Goal: Information Seeking & Learning: Learn about a topic

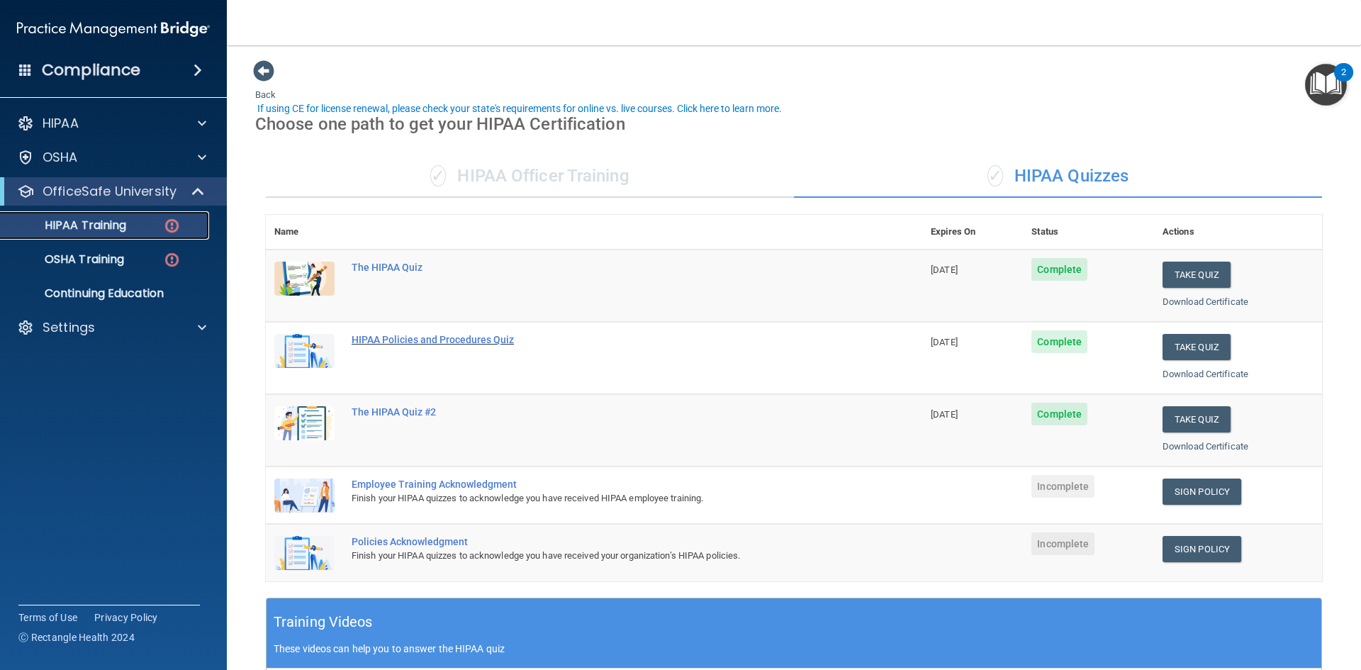
scroll to position [71, 0]
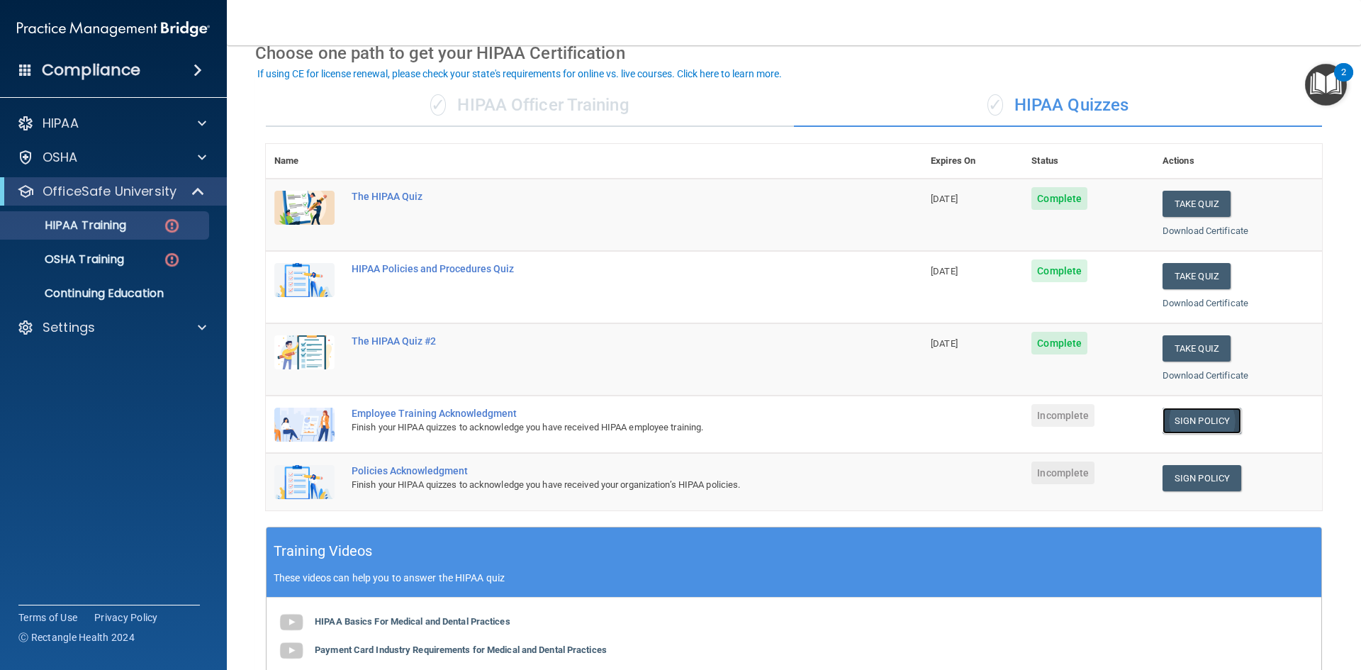
click at [1201, 423] on link "Sign Policy" at bounding box center [1201, 421] width 79 height 26
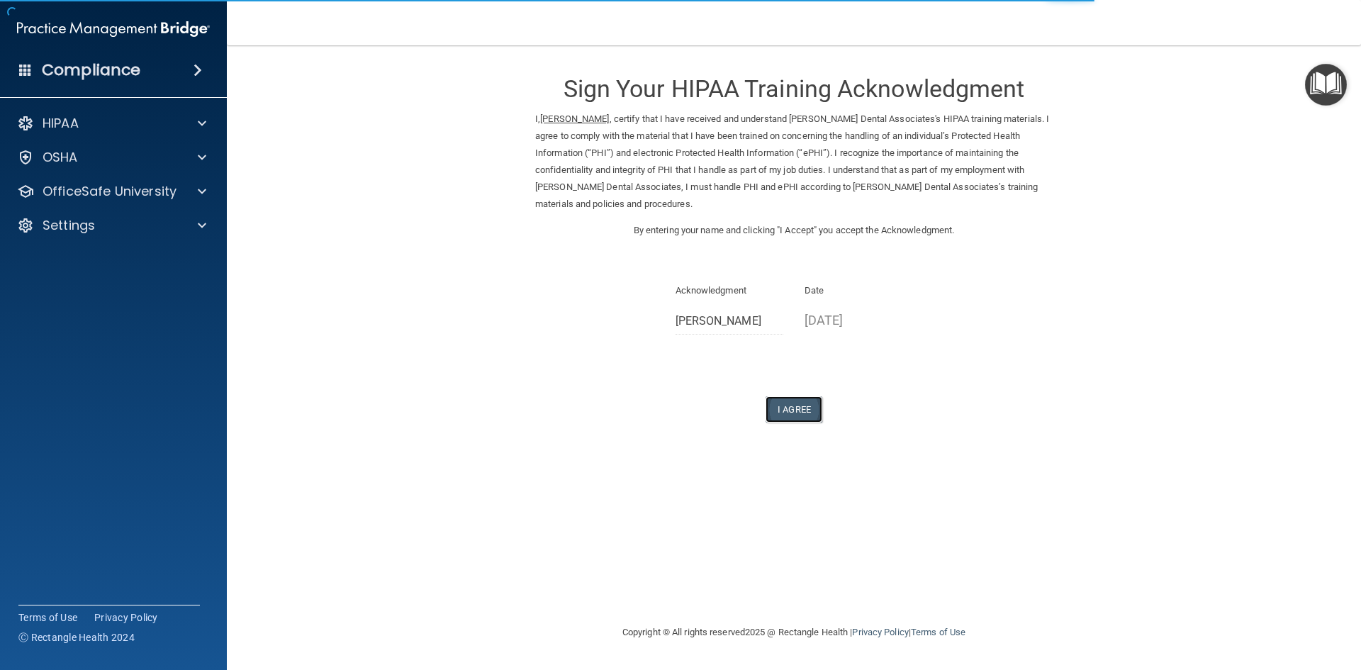
click at [802, 409] on button "I Agree" at bounding box center [793, 409] width 57 height 26
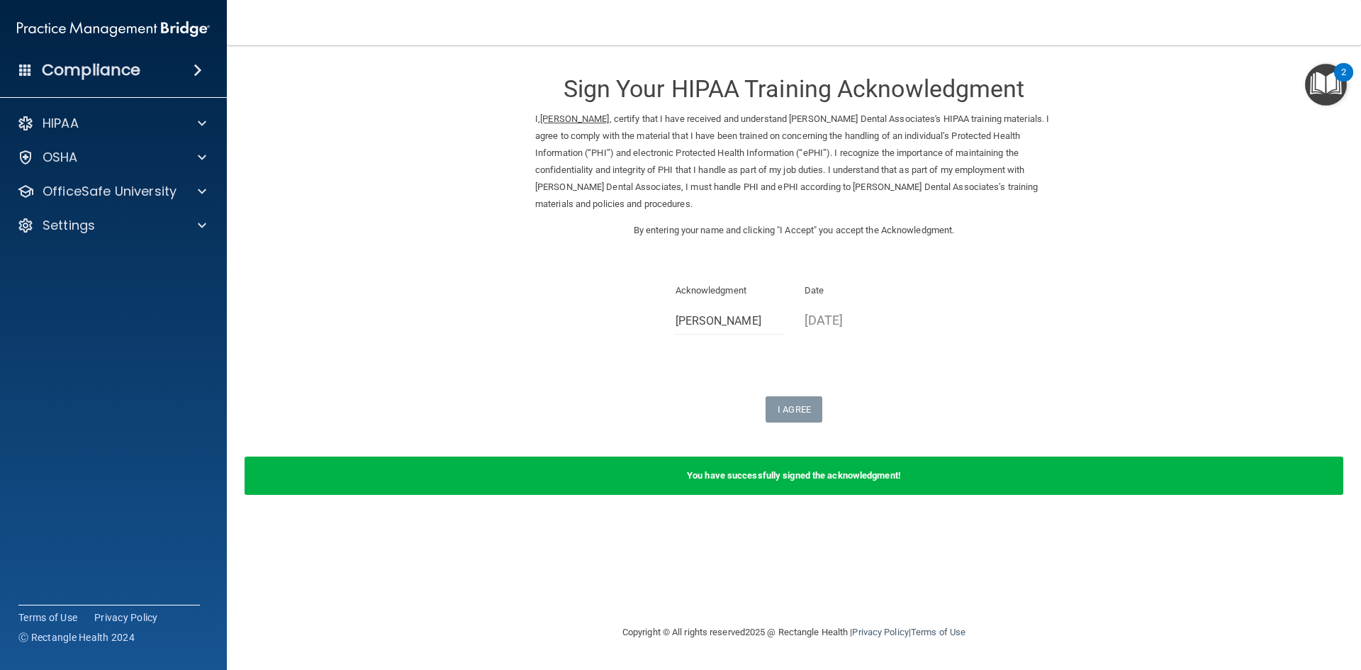
click at [666, 398] on div "I Agree" at bounding box center [793, 409] width 517 height 26
click at [624, 478] on div "You have successfully signed the acknowledgment!" at bounding box center [794, 475] width 1099 height 38
click at [111, 202] on div "OfficeSafe University" at bounding box center [114, 191] width 228 height 28
click at [134, 187] on p "OfficeSafe University" at bounding box center [110, 191] width 134 height 17
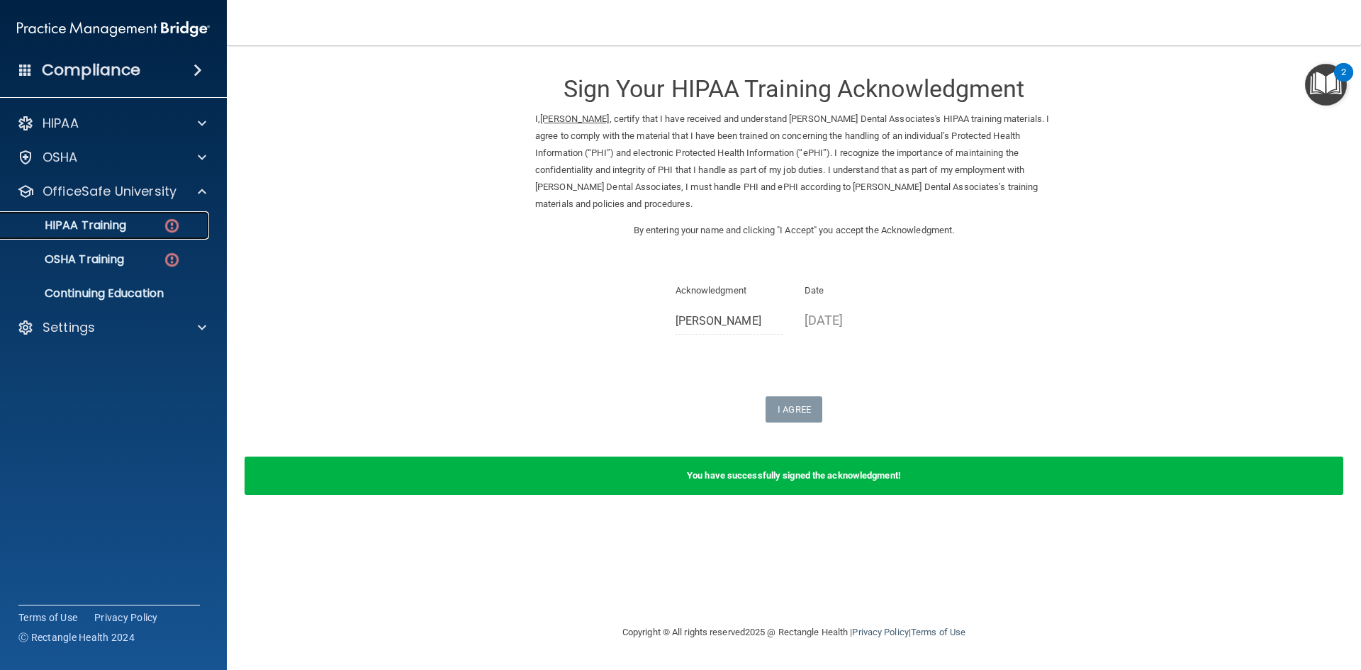
click at [144, 226] on div "HIPAA Training" at bounding box center [105, 225] width 193 height 14
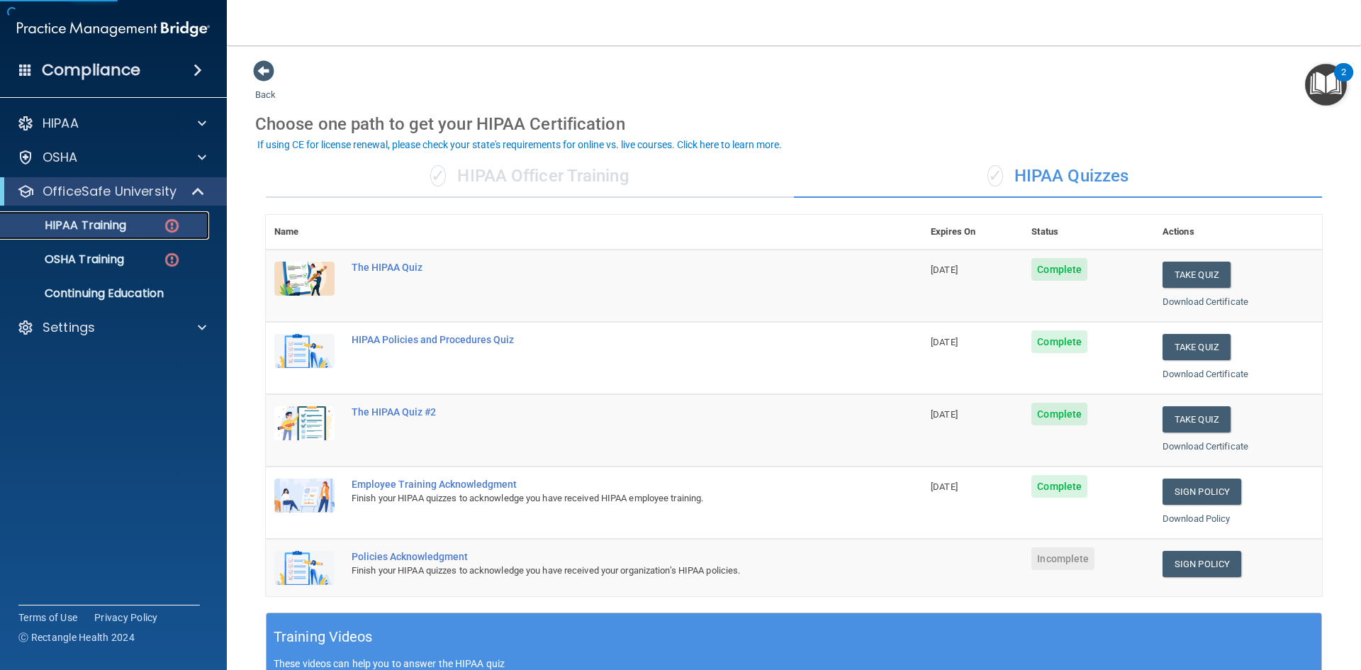
scroll to position [142, 0]
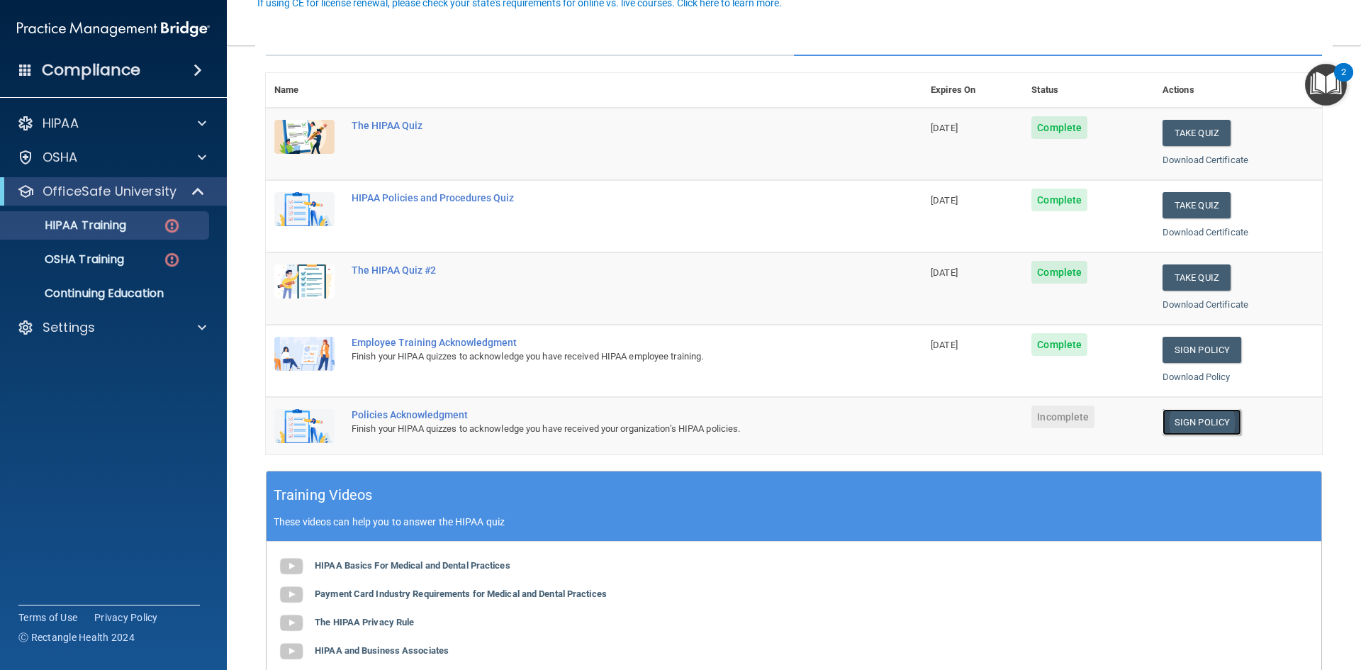
click at [1198, 426] on link "Sign Policy" at bounding box center [1201, 422] width 79 height 26
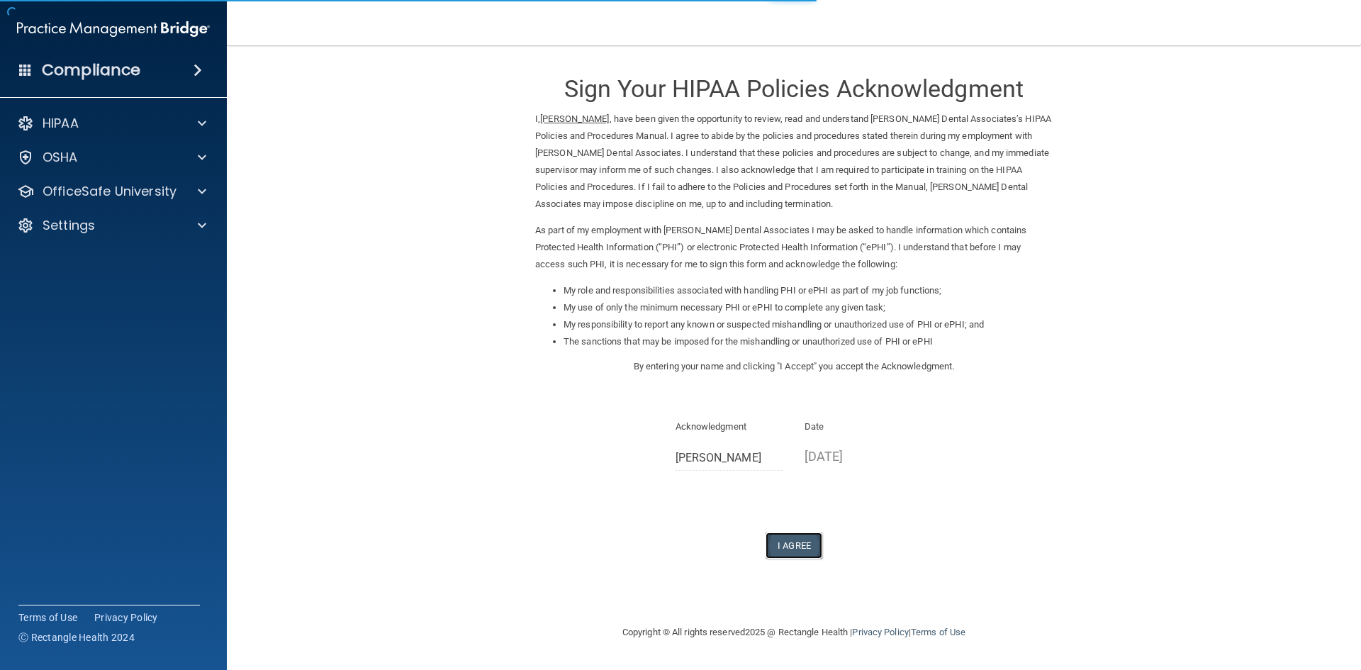
click at [776, 539] on button "I Agree" at bounding box center [793, 545] width 57 height 26
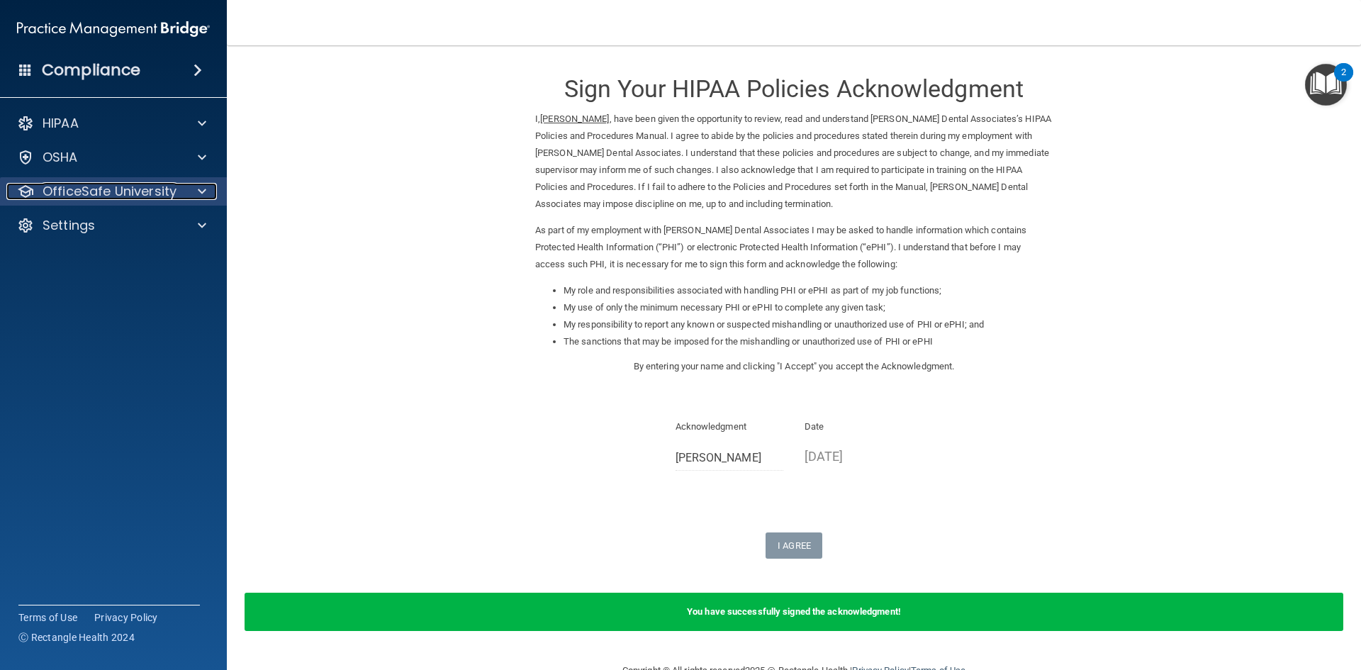
click at [178, 189] on div "OfficeSafe University" at bounding box center [94, 191] width 176 height 17
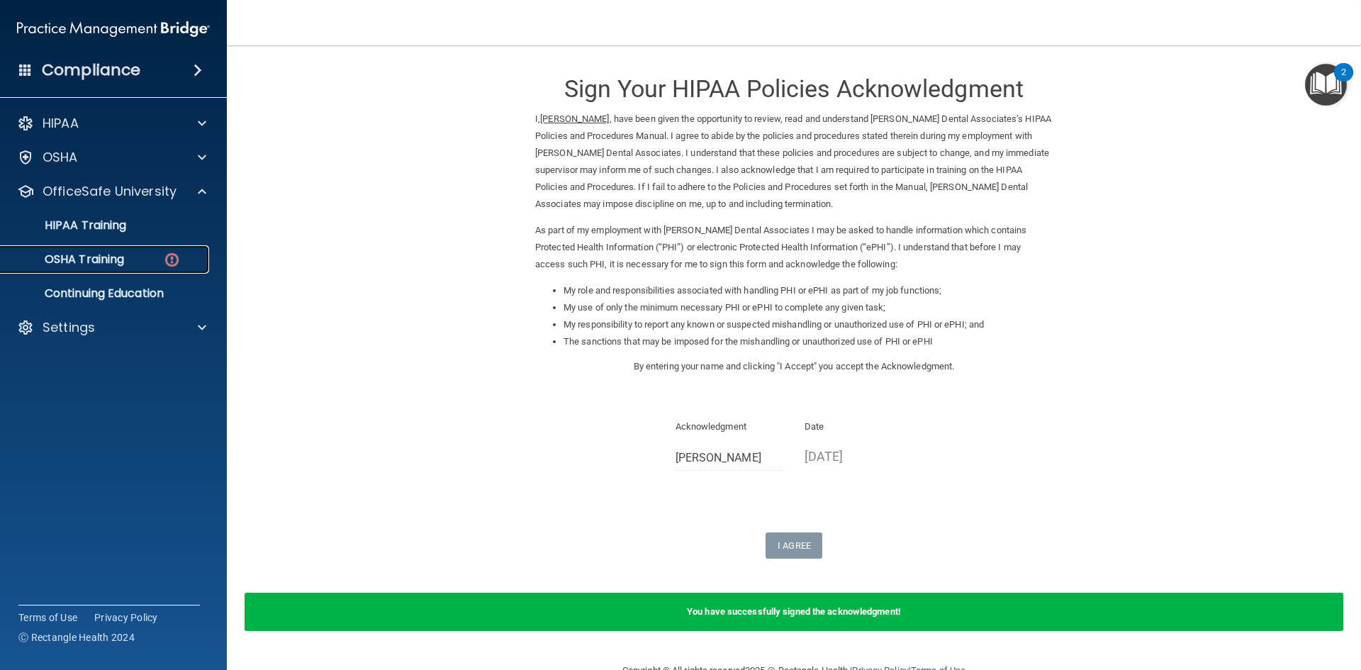
click at [131, 255] on div "OSHA Training" at bounding box center [105, 259] width 193 height 14
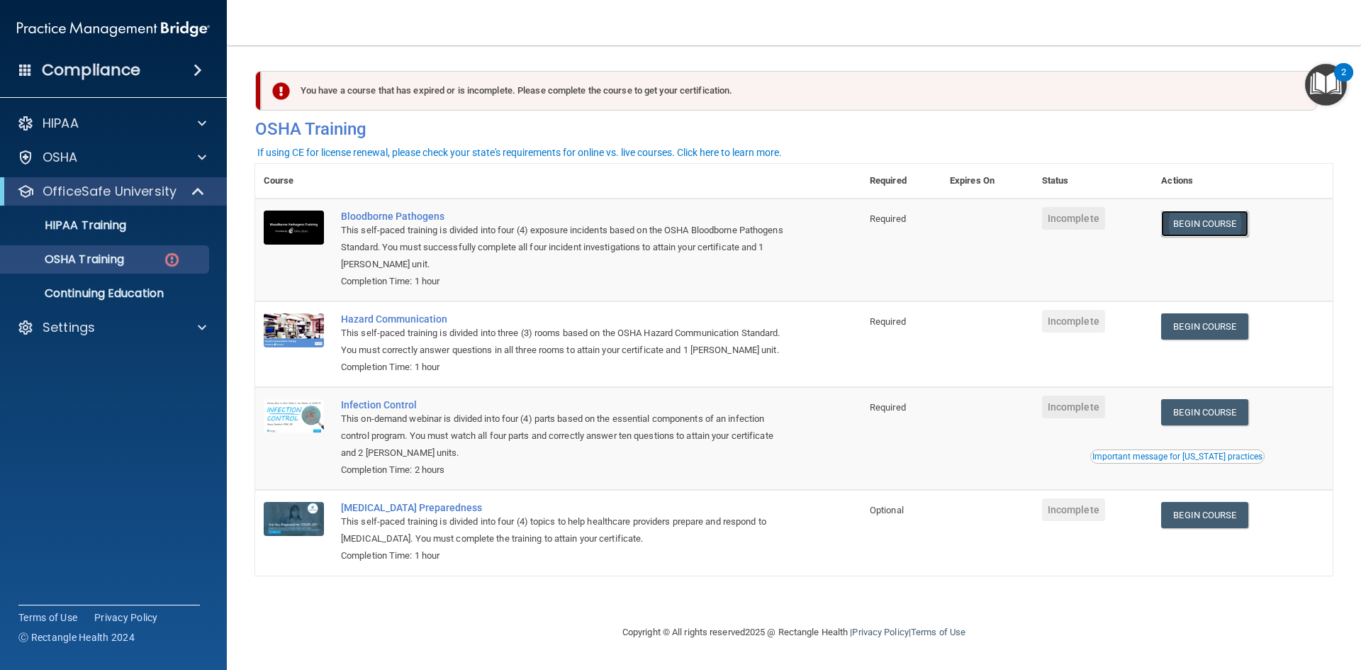
click at [1237, 224] on link "Begin Course" at bounding box center [1204, 223] width 86 height 26
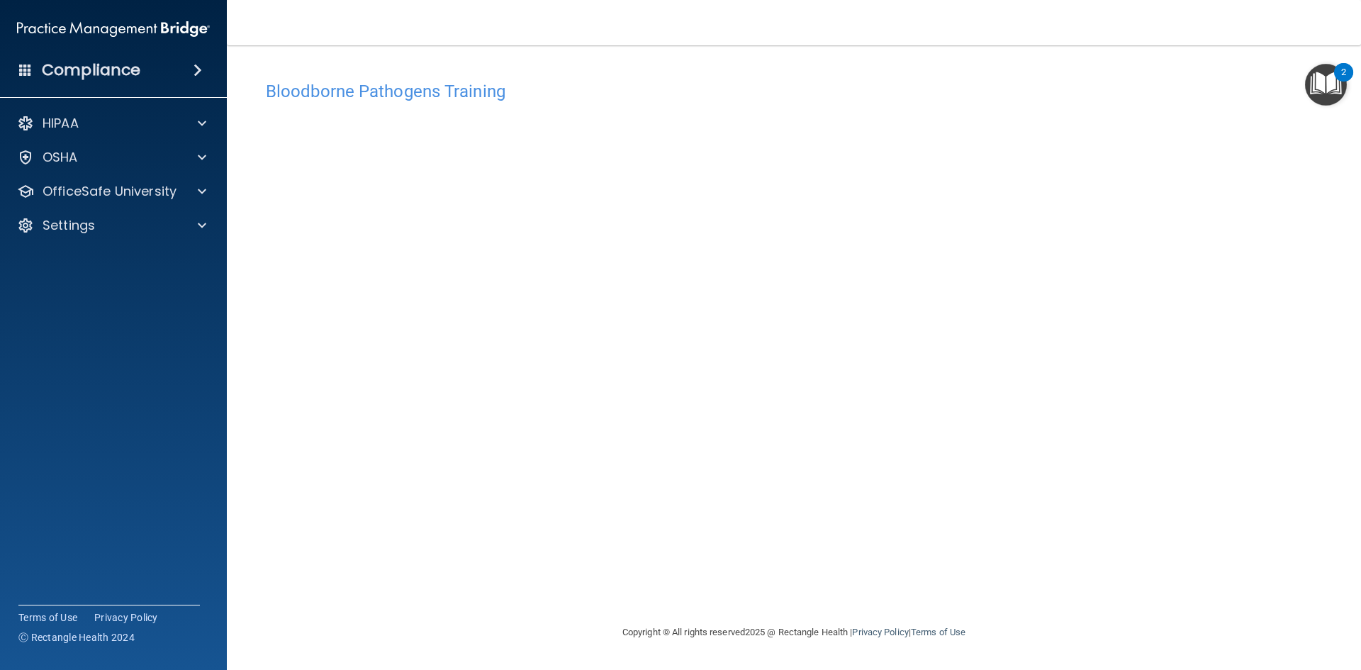
click at [561, 594] on div "Bloodborne Pathogens Training This course doesn’t expire until . Are you sure y…" at bounding box center [793, 349] width 1077 height 550
click at [757, 581] on div "Bloodborne Pathogens Training This course doesn’t expire until . Are you sure y…" at bounding box center [793, 349] width 1077 height 550
click at [850, 575] on div "Bloodborne Pathogens Training This course doesn’t expire until . Are you sure y…" at bounding box center [793, 349] width 1077 height 550
click at [824, 65] on div "Bloodborne Pathogens Training This course doesn’t expire until . Are you sure y…" at bounding box center [793, 335] width 1077 height 550
click at [1322, 89] on img "Open Resource Center, 2 new notifications" at bounding box center [1326, 85] width 42 height 42
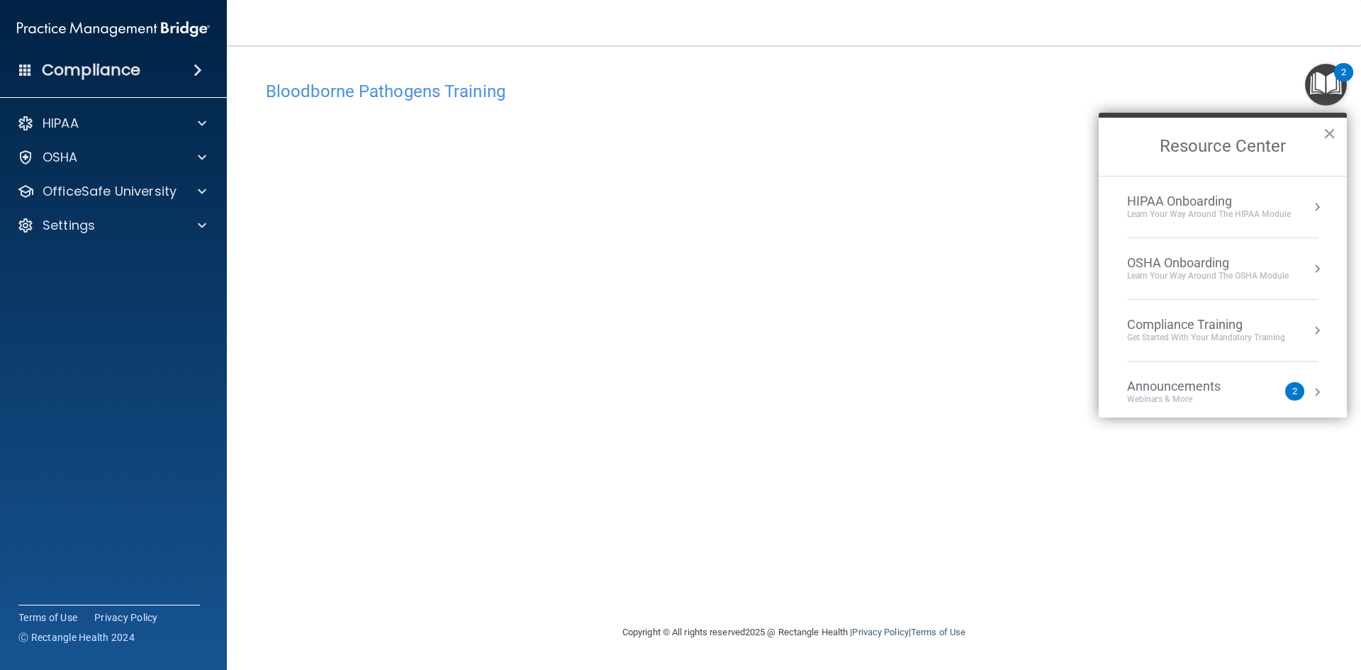
click at [1327, 138] on button "×" at bounding box center [1328, 133] width 13 height 23
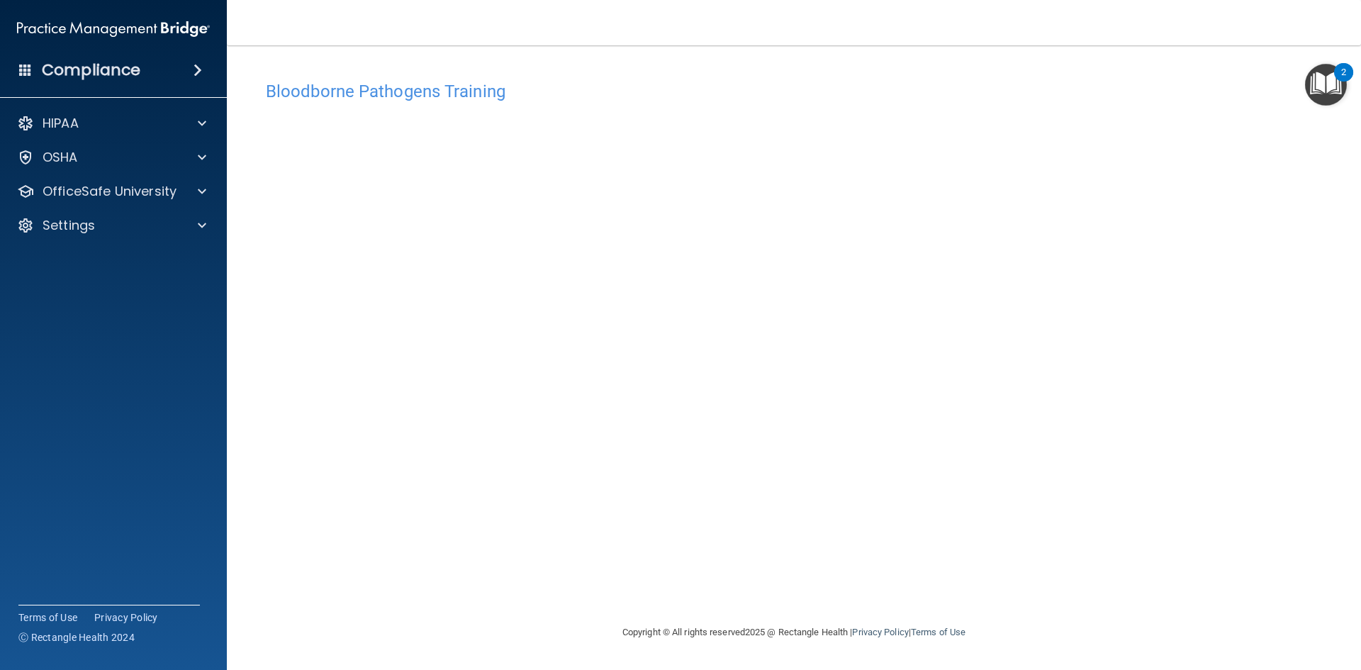
click at [989, 584] on div "Bloodborne Pathogens Training This course doesn’t expire until . Are you sure y…" at bounding box center [793, 349] width 1077 height 550
click at [984, 596] on div "Bloodborne Pathogens Training This course doesn’t expire until . Are you sure y…" at bounding box center [793, 349] width 1077 height 550
click at [757, 571] on div "Bloodborne Pathogens Training This course doesn’t expire until . Are you sure y…" at bounding box center [793, 349] width 1077 height 550
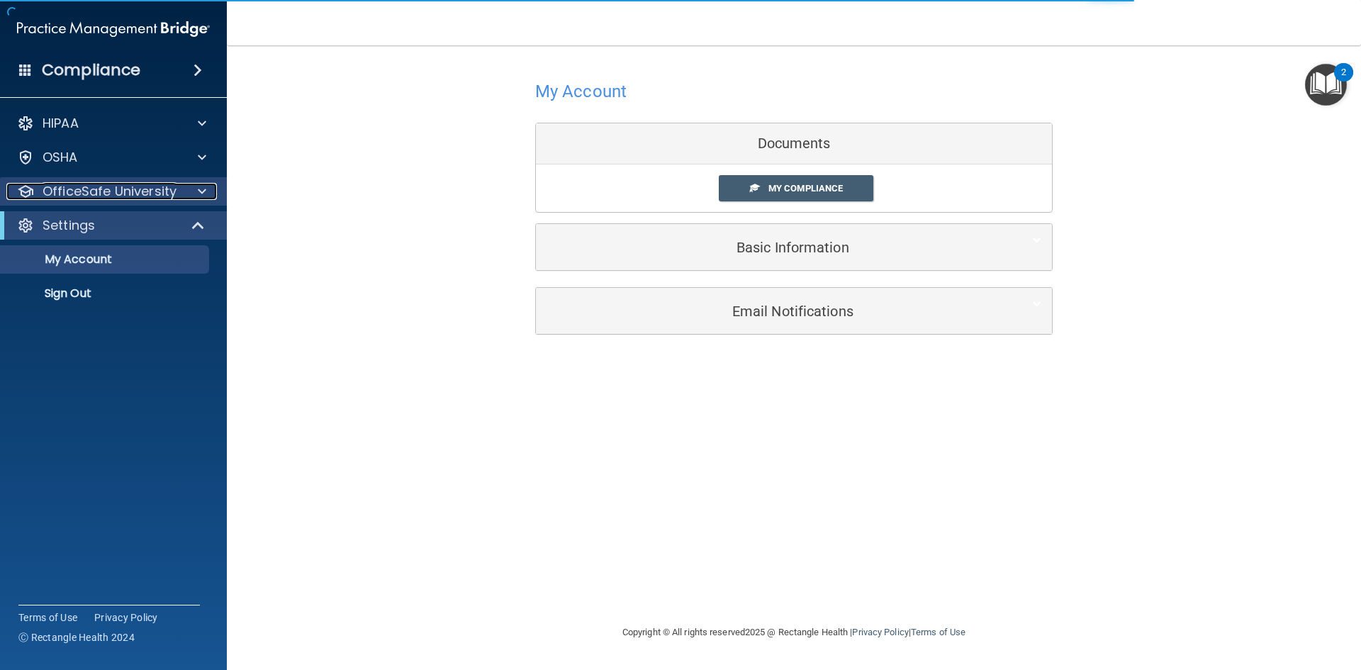
click at [140, 195] on p "OfficeSafe University" at bounding box center [110, 191] width 134 height 17
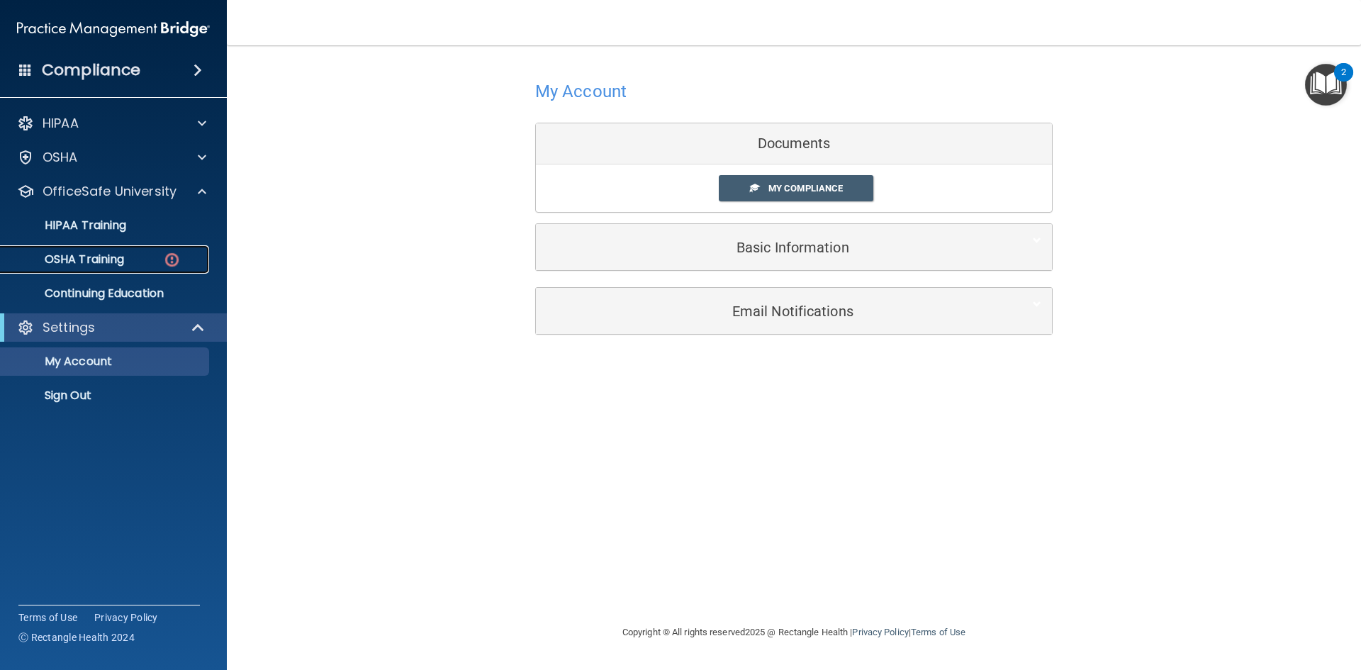
click at [146, 261] on div "OSHA Training" at bounding box center [105, 259] width 193 height 14
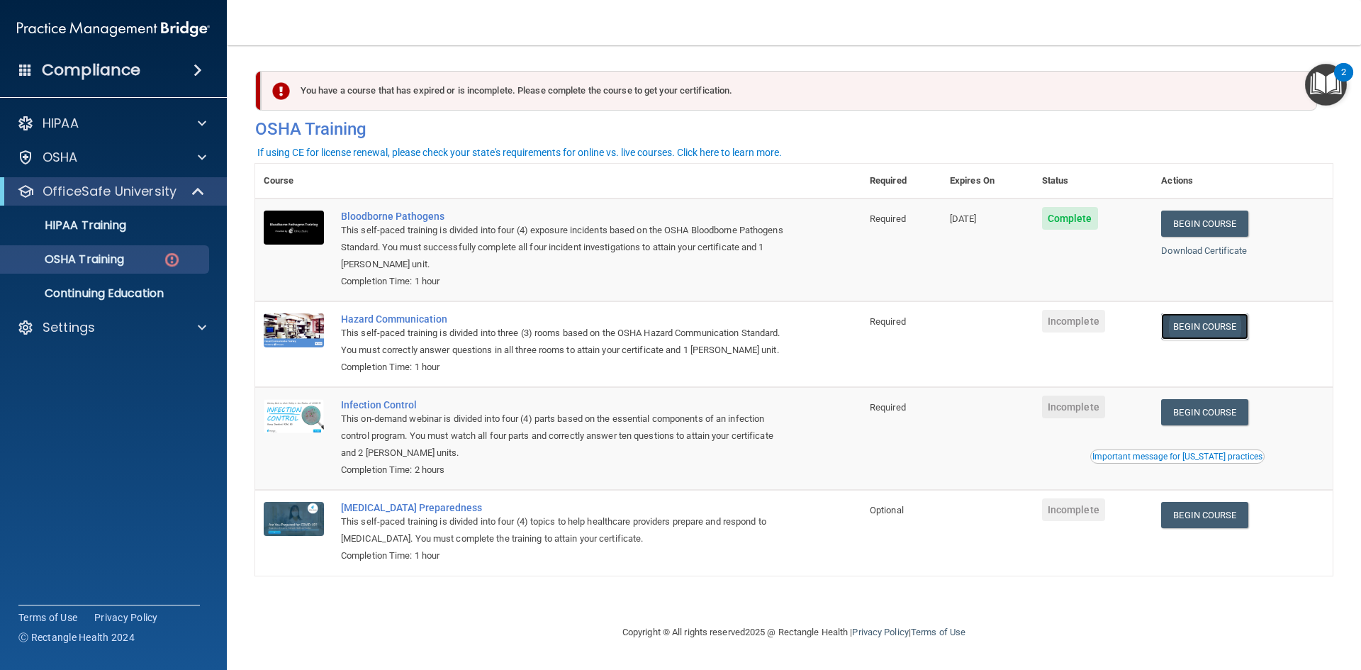
click at [1196, 332] on link "Begin Course" at bounding box center [1204, 326] width 86 height 26
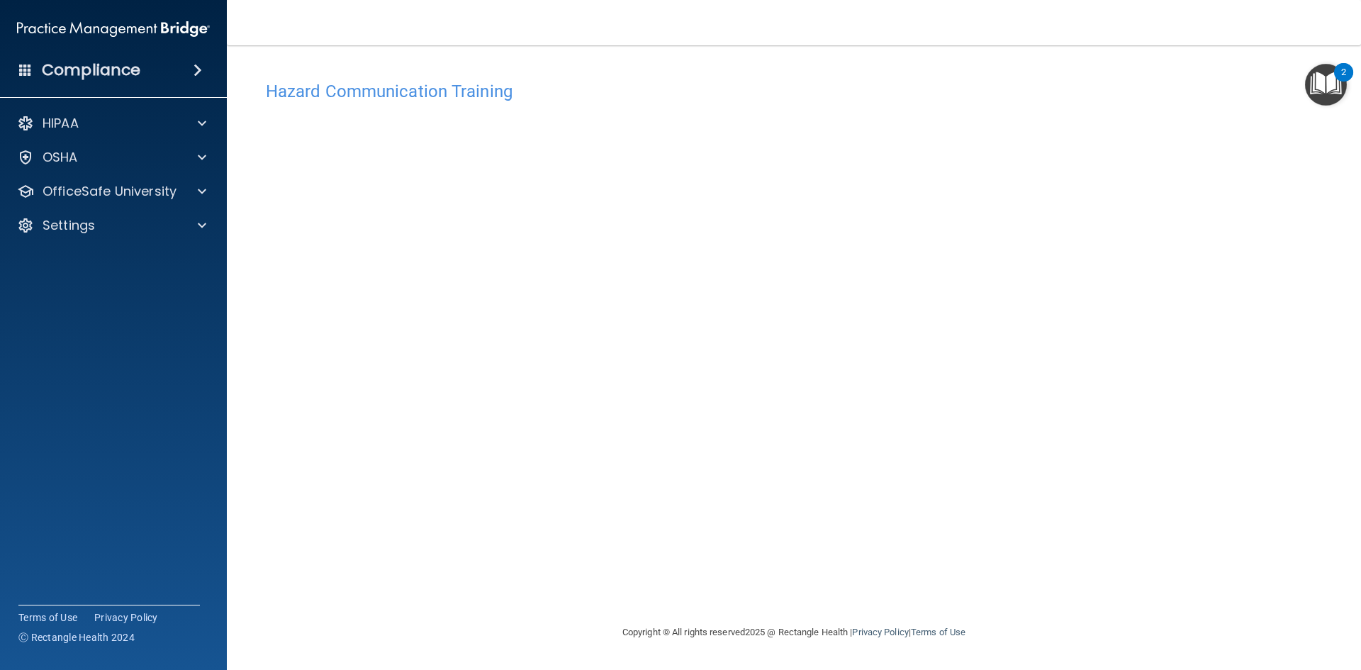
click at [493, 635] on footer "Copyright © All rights reserved 2025 @ Rectangle Health | Privacy Policy | Term…" at bounding box center [793, 633] width 1077 height 46
click at [556, 586] on div "Hazard Communication Training This course doesn’t expire until . Are you sure y…" at bounding box center [793, 349] width 1077 height 550
click at [201, 193] on span at bounding box center [202, 191] width 9 height 17
click at [159, 272] on link "OSHA Training" at bounding box center [97, 259] width 223 height 28
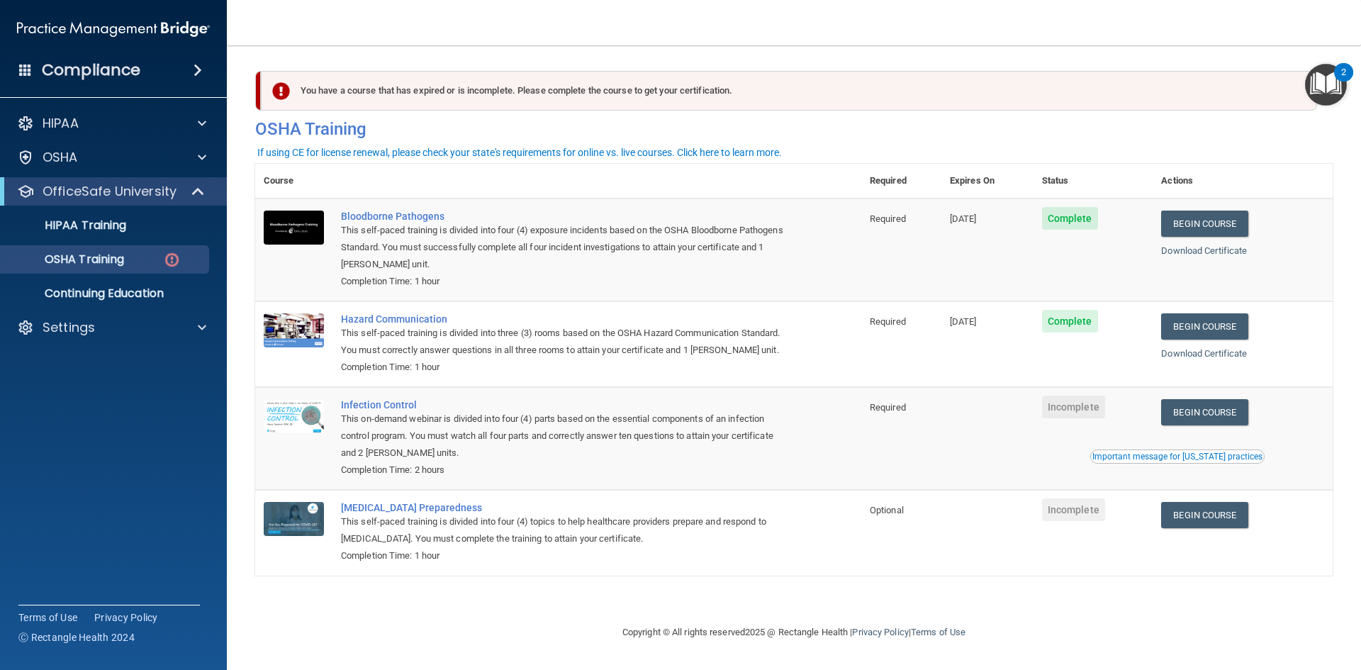
click at [1092, 408] on span "Incomplete" at bounding box center [1073, 406] width 63 height 23
click at [1225, 407] on link "Begin Course" at bounding box center [1204, 412] width 86 height 26
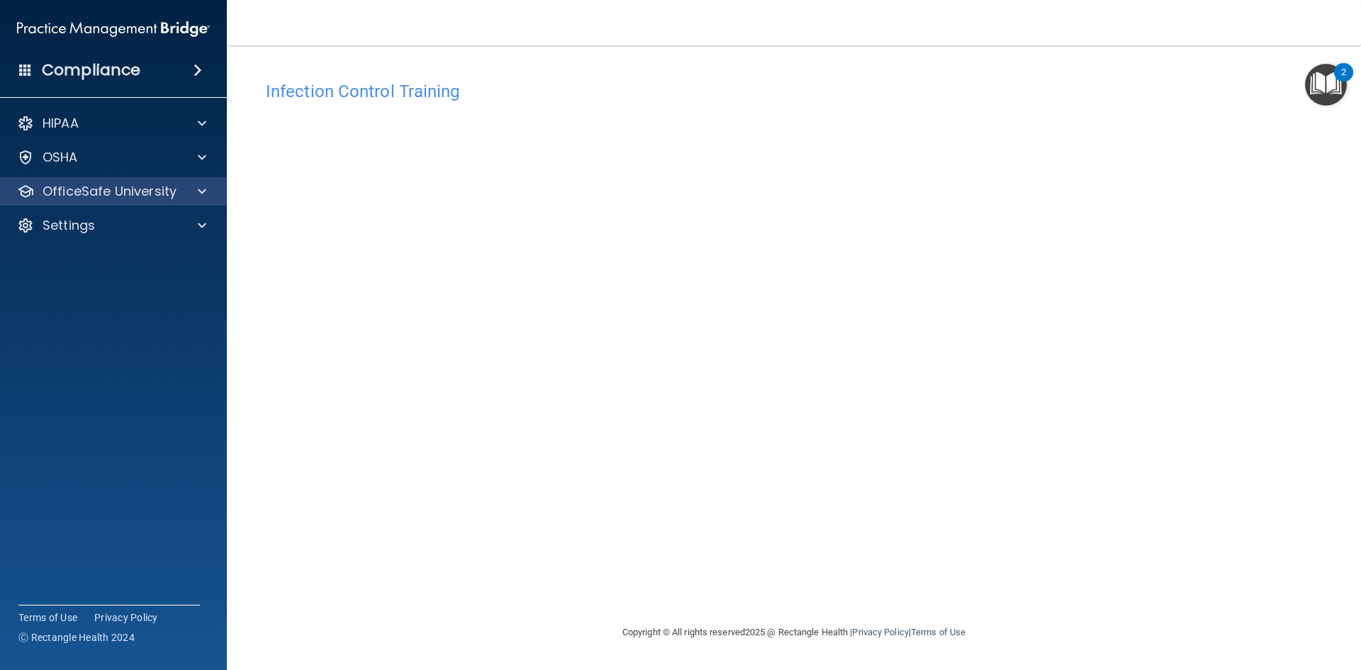
click at [198, 200] on div "OfficeSafe University" at bounding box center [114, 191] width 228 height 28
click at [206, 189] on div at bounding box center [199, 191] width 35 height 17
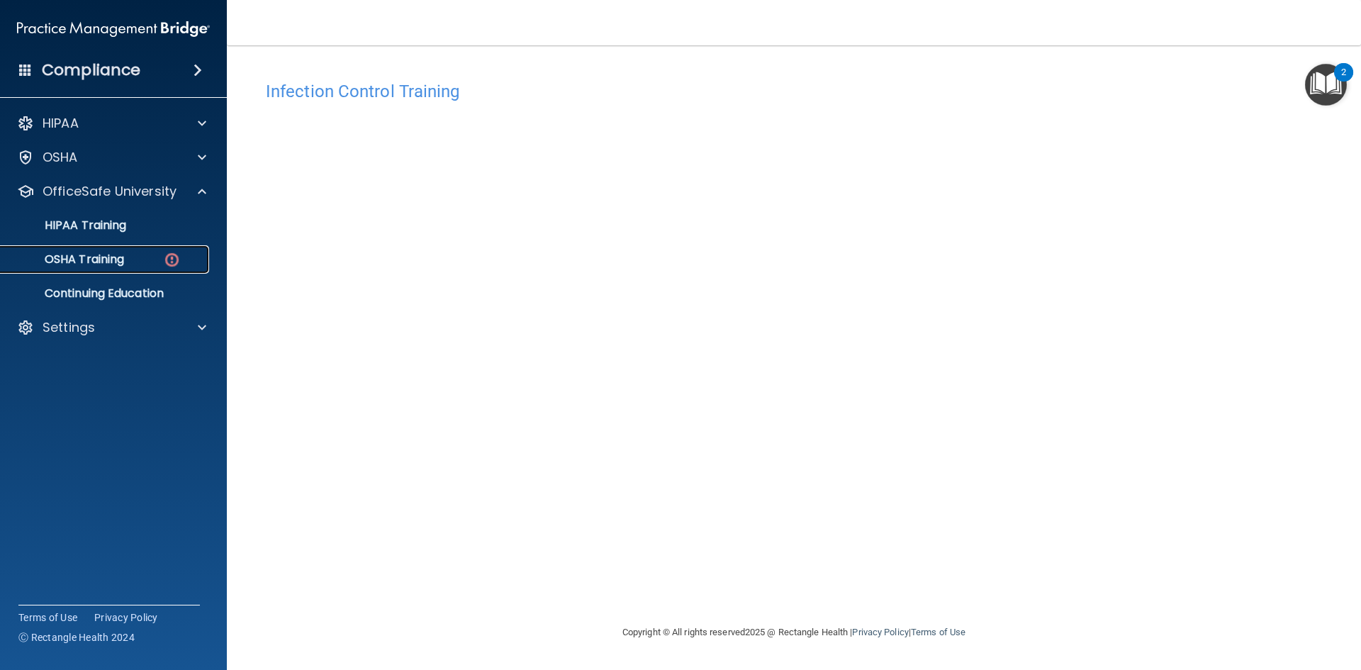
click at [171, 257] on img at bounding box center [172, 260] width 18 height 18
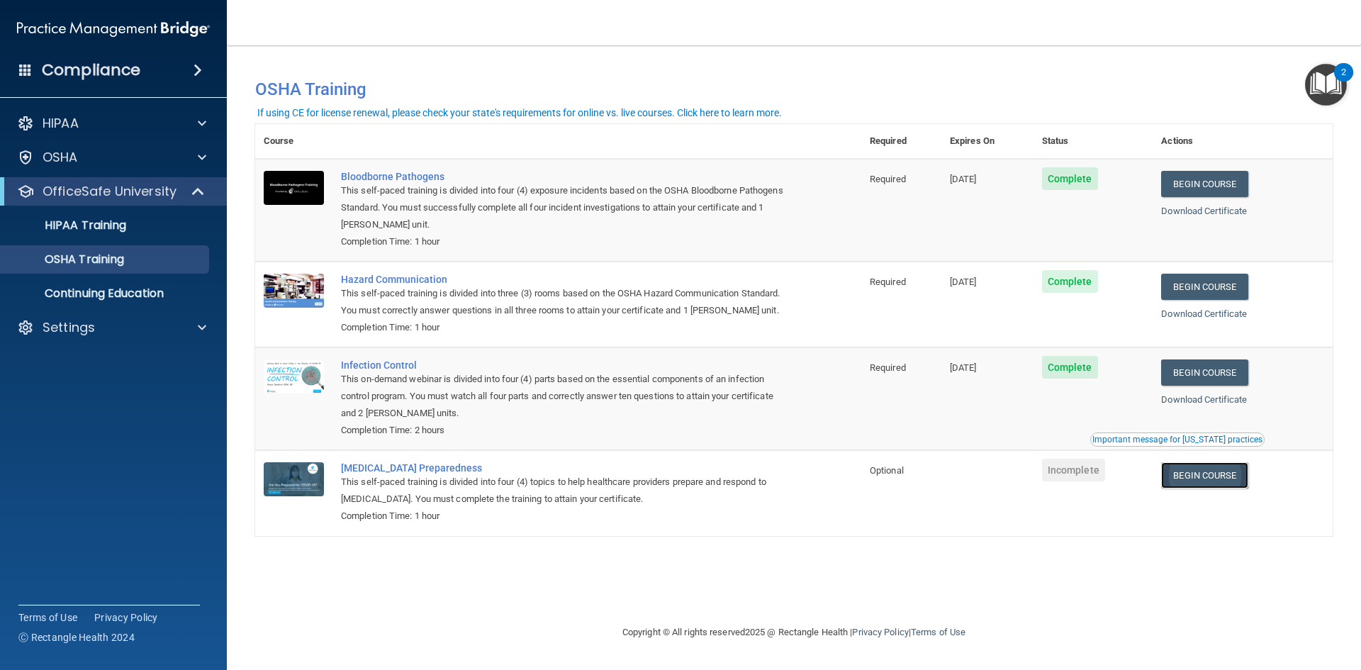
click at [1206, 472] on link "Begin Course" at bounding box center [1204, 475] width 86 height 26
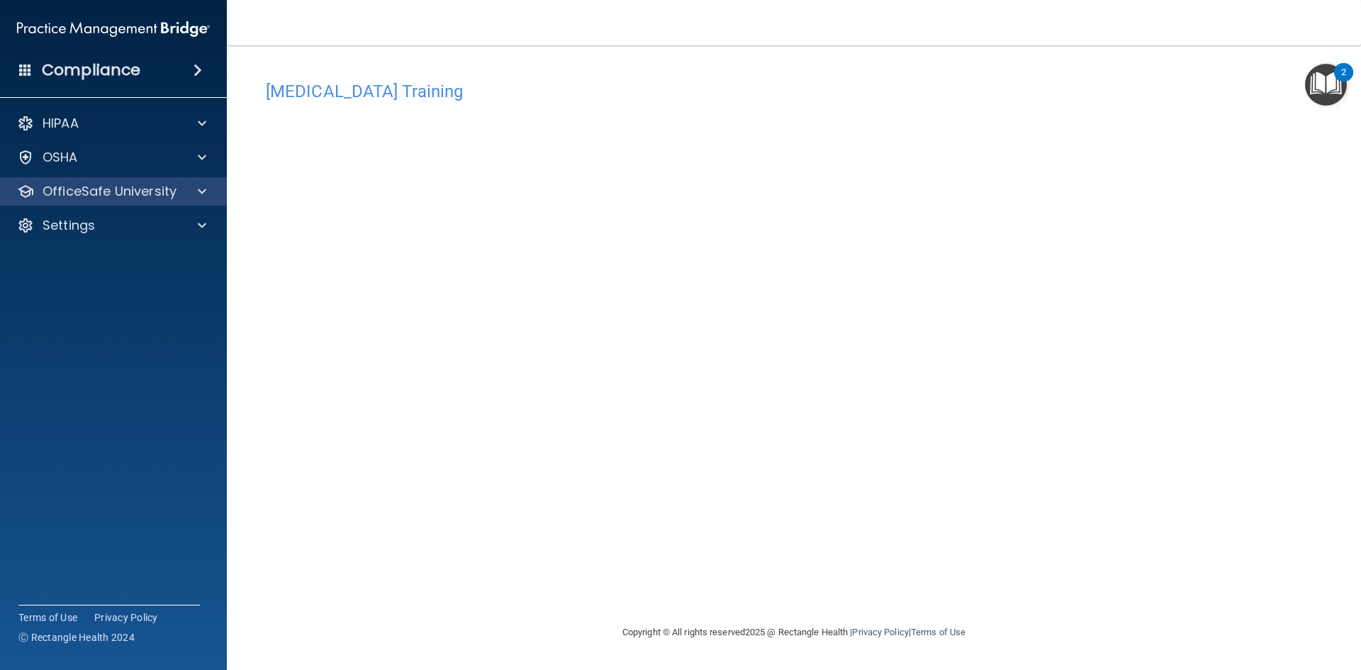
click at [197, 203] on div "OfficeSafe University" at bounding box center [114, 191] width 228 height 28
click at [208, 191] on div at bounding box center [199, 191] width 35 height 17
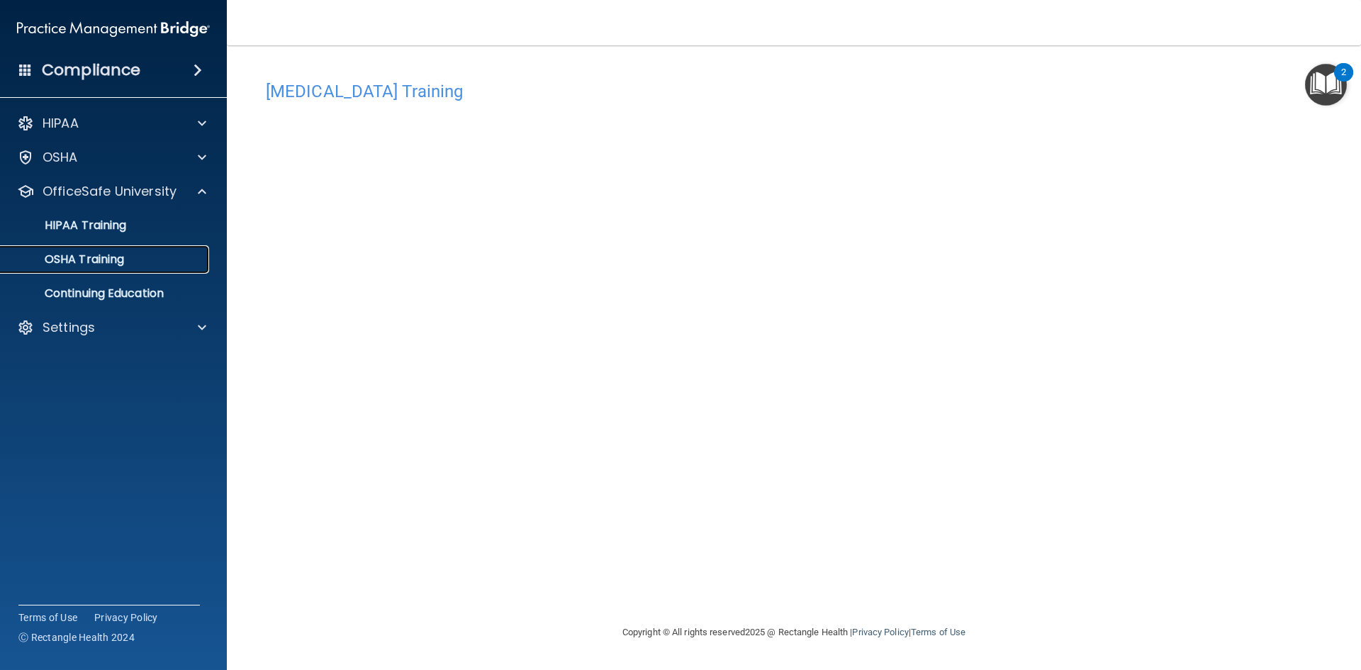
click at [179, 265] on div "OSHA Training" at bounding box center [105, 259] width 193 height 14
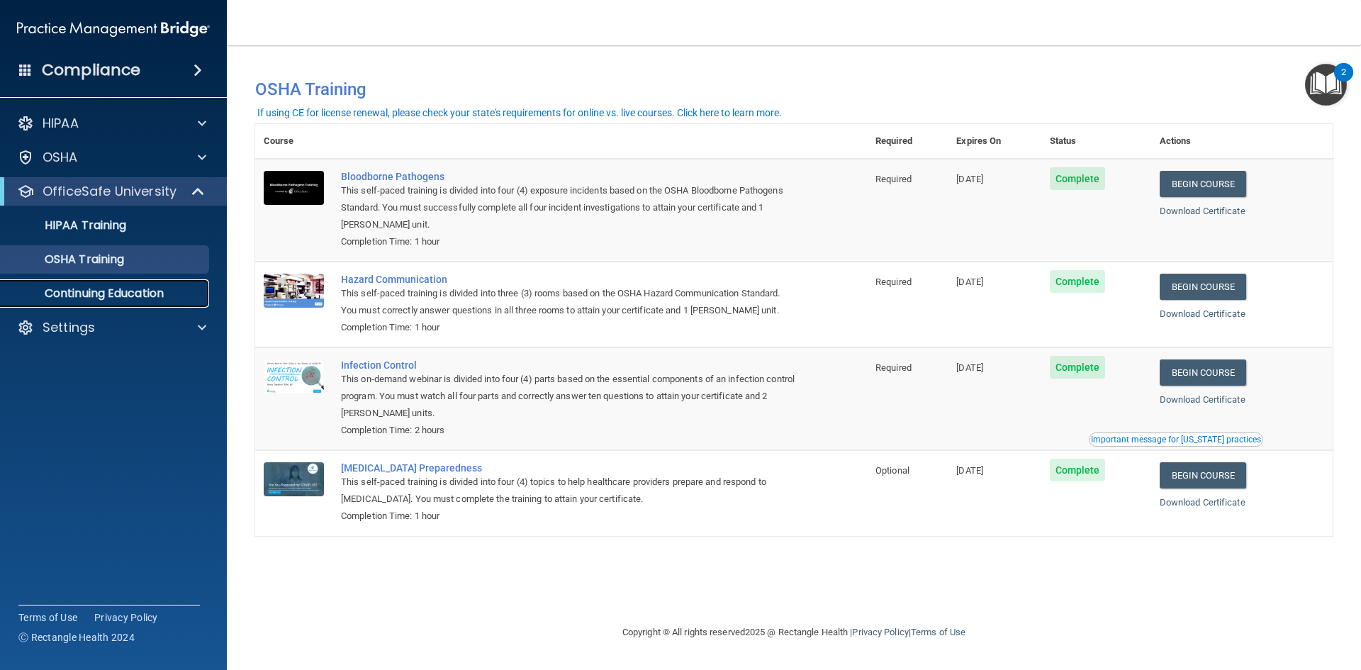
click at [162, 296] on p "Continuing Education" at bounding box center [105, 293] width 193 height 14
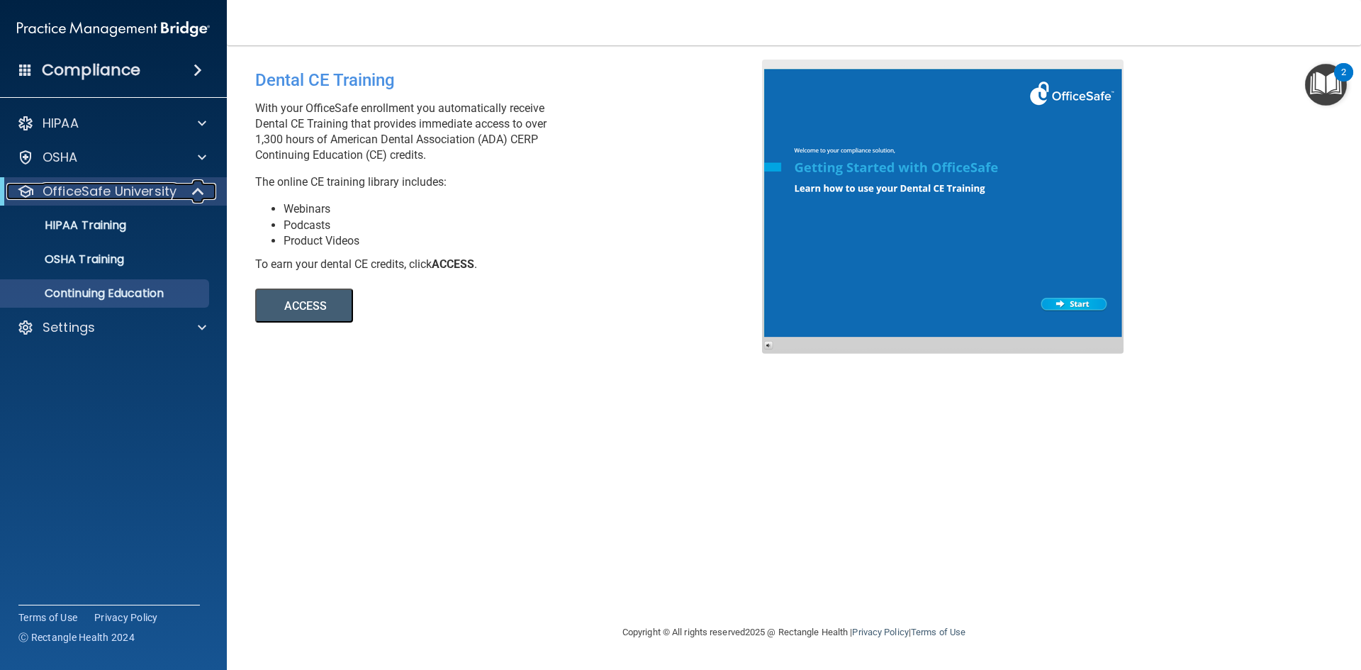
click at [147, 192] on p "OfficeSafe University" at bounding box center [110, 191] width 134 height 17
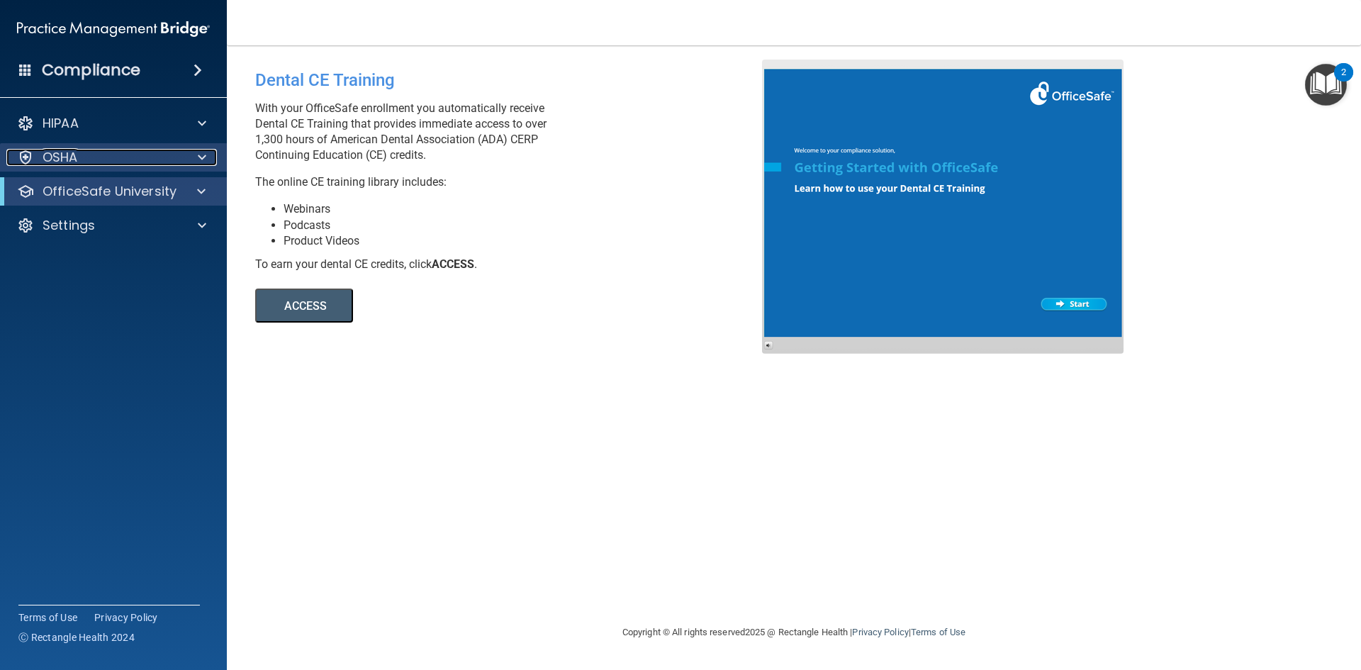
click at [189, 162] on div at bounding box center [199, 157] width 35 height 17
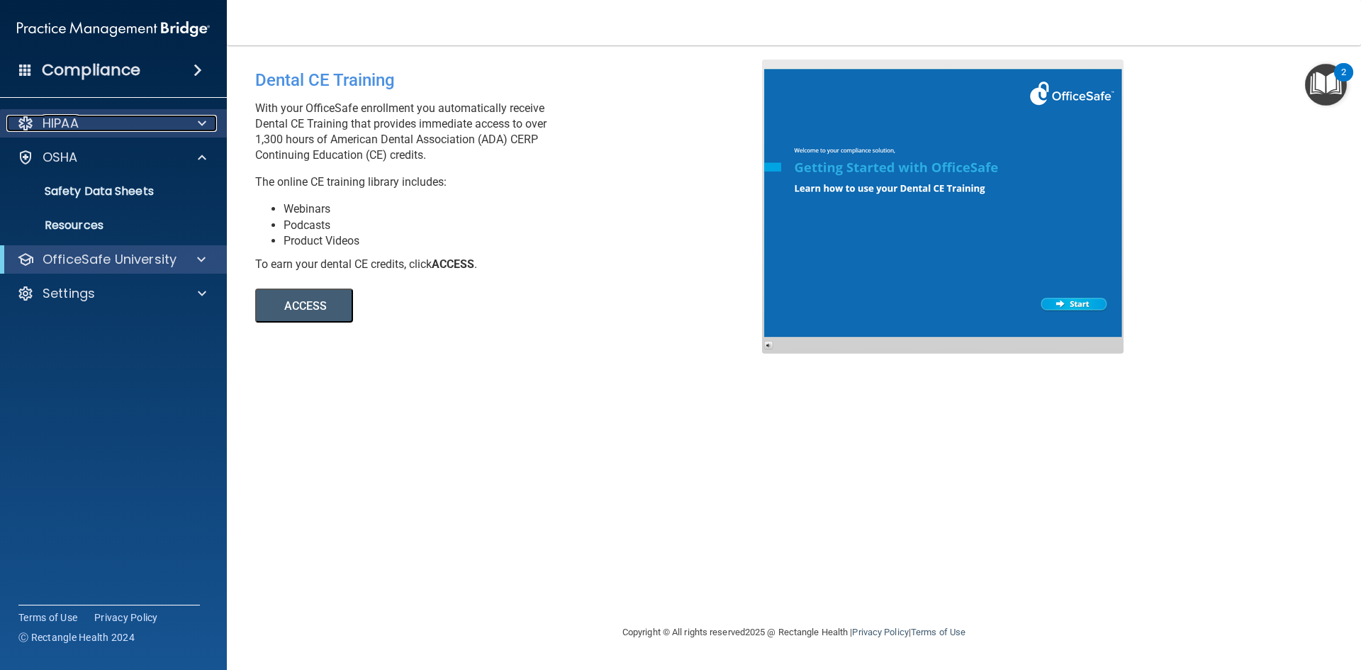
click at [198, 130] on span at bounding box center [202, 123] width 9 height 17
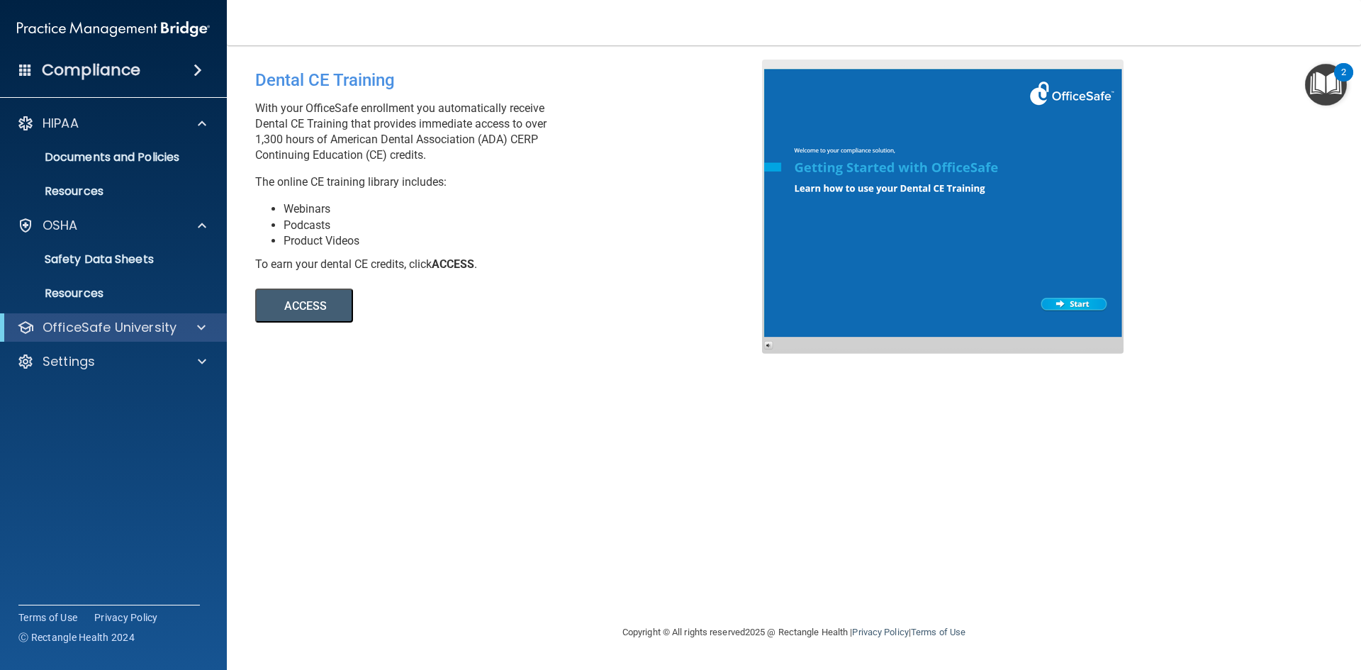
click at [198, 71] on span at bounding box center [197, 70] width 9 height 17
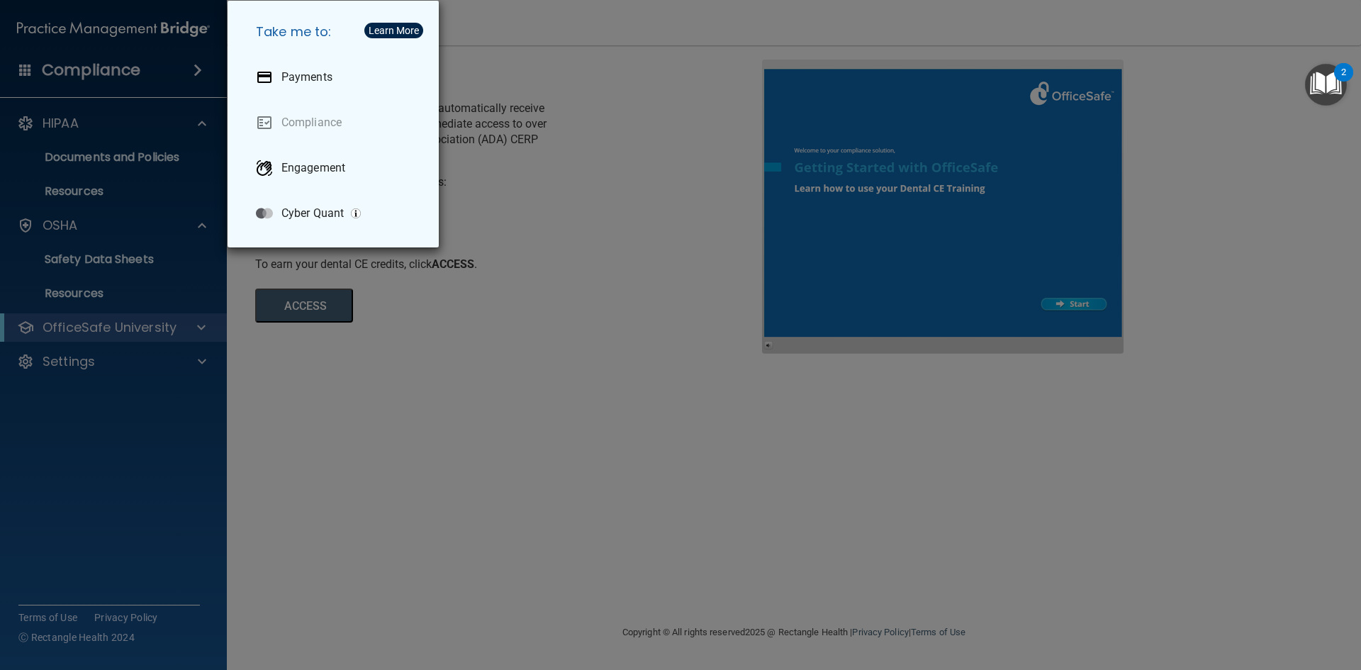
click at [429, 509] on div "Take me to: Payments Compliance Engagement Cyber Quant" at bounding box center [680, 335] width 1361 height 670
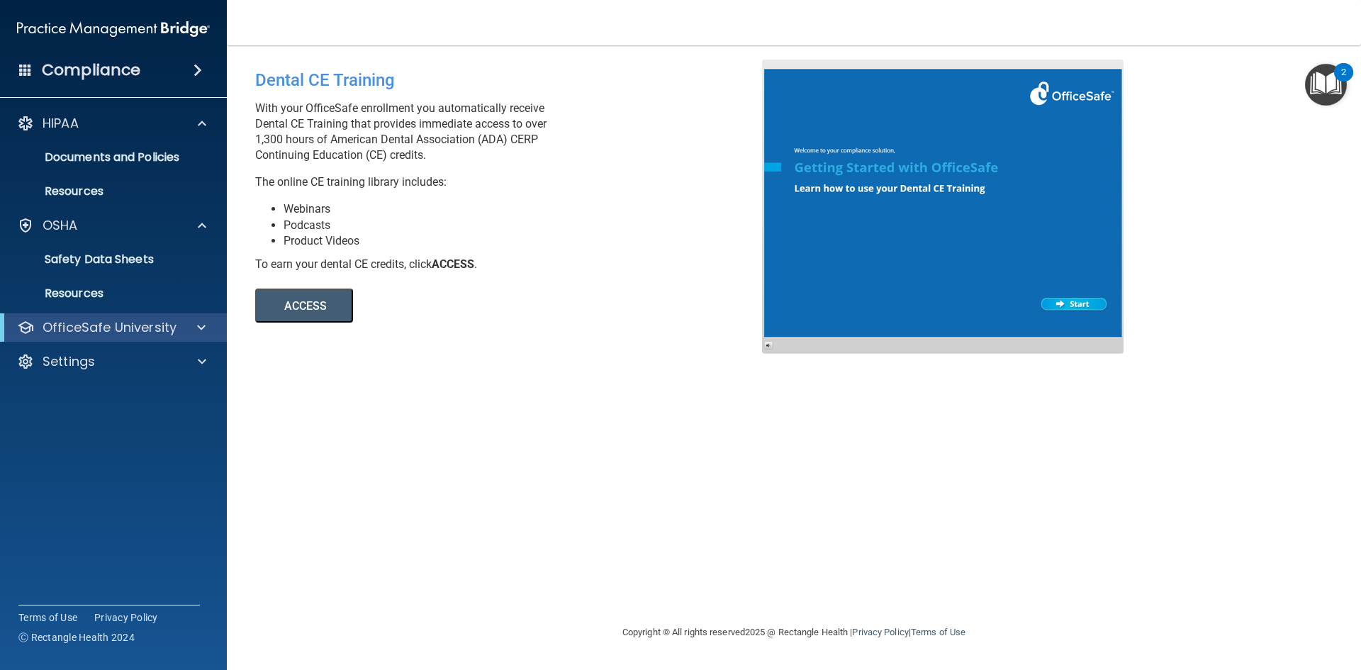
click at [1345, 74] on div "2" at bounding box center [1343, 81] width 5 height 18
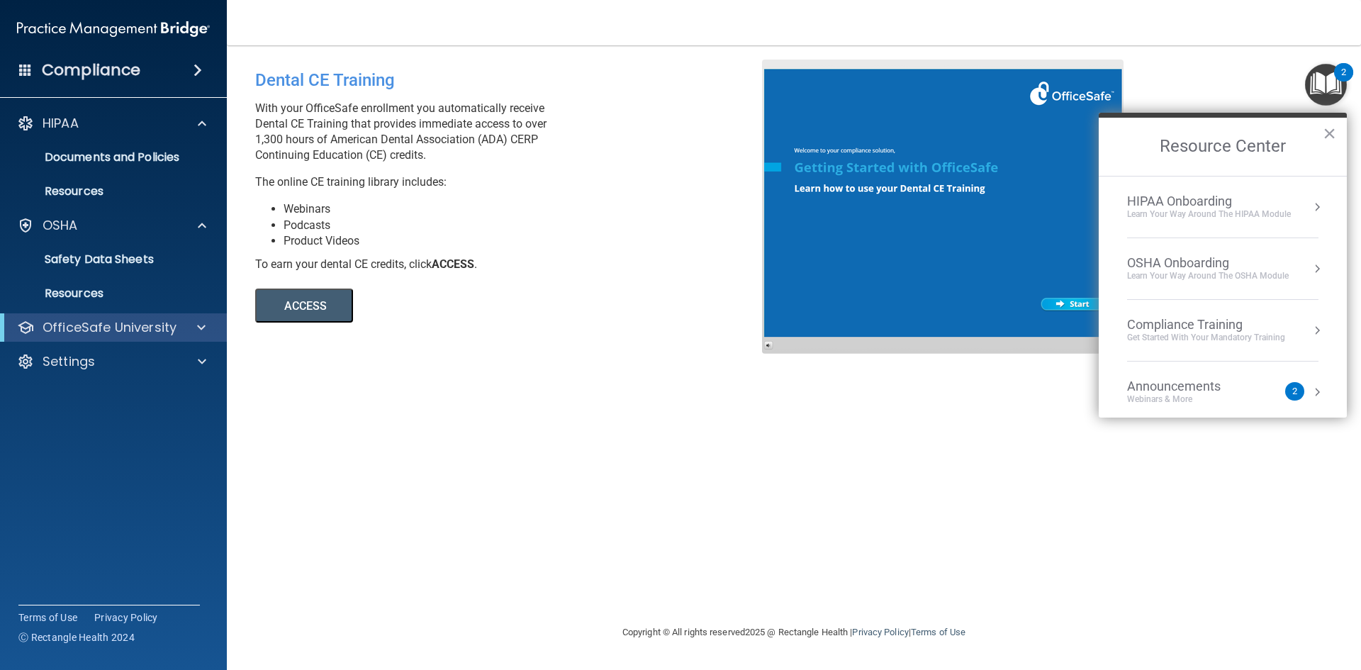
click at [1286, 387] on div "2" at bounding box center [1294, 391] width 19 height 18
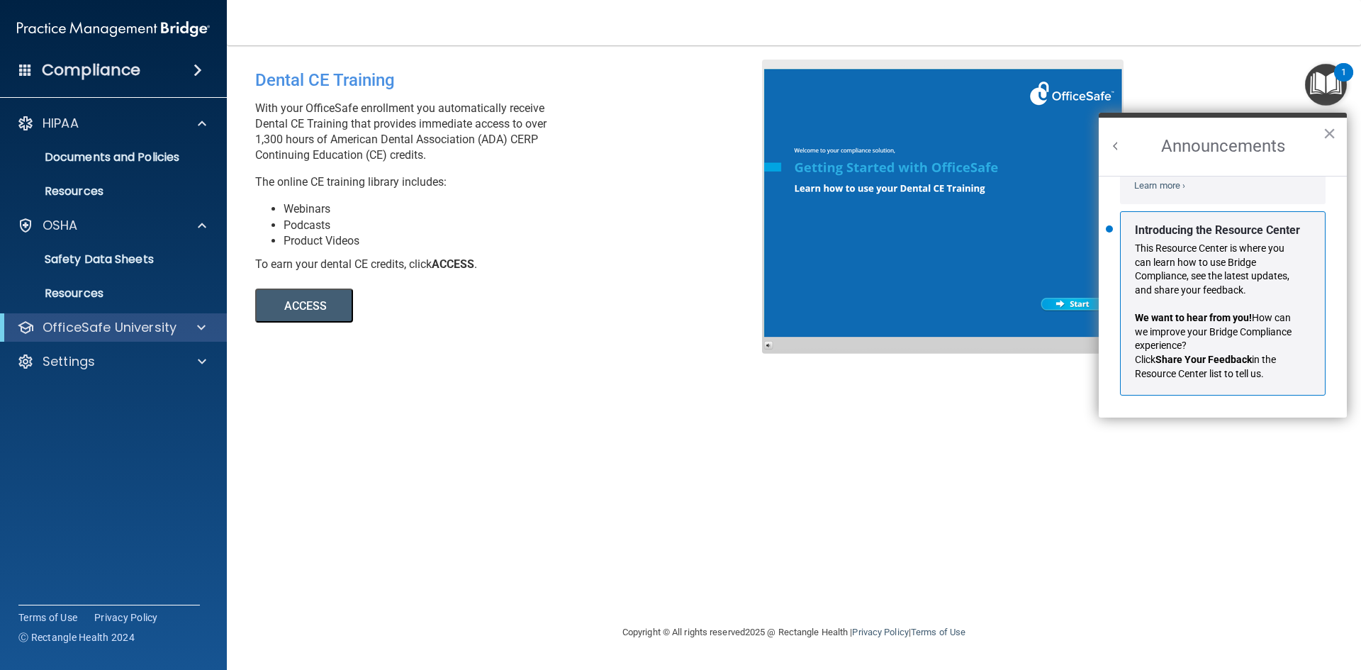
scroll to position [249, 0]
click at [1331, 127] on button "×" at bounding box center [1328, 133] width 13 height 23
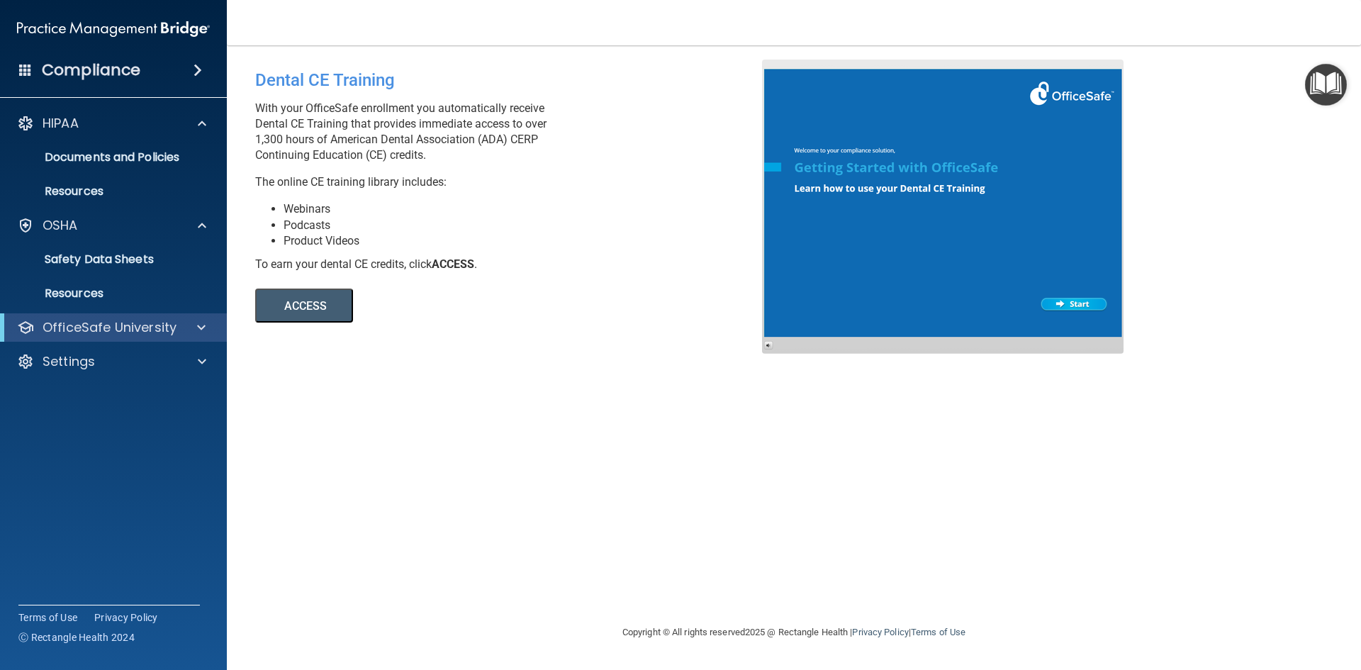
click at [903, 544] on div "Dental CE Training With your OfficeSafe enrollment you automatically receive De…" at bounding box center [793, 335] width 1077 height 550
click at [943, 13] on nav "Toggle navigation Liz Muniz elimuniz15@gmail.com Manage My Enterprise Windy Hil…" at bounding box center [794, 22] width 1134 height 45
